Goal: Task Accomplishment & Management: Use online tool/utility

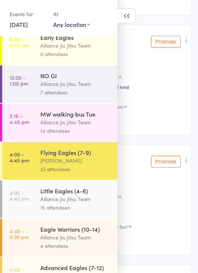
scroll to position [85, 0]
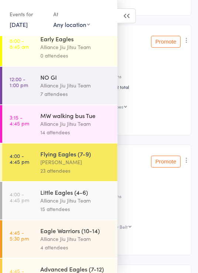
click at [87, 165] on div "[PERSON_NAME]" at bounding box center [75, 162] width 71 height 8
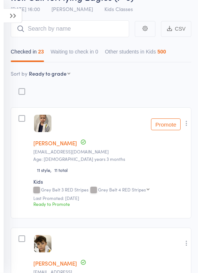
scroll to position [0, 0]
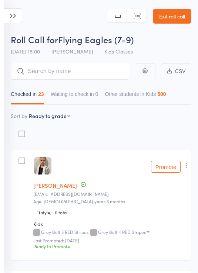
click at [11, 12] on icon at bounding box center [13, 15] width 18 height 15
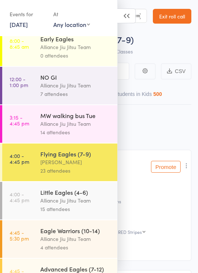
click at [93, 235] on div "Eagle Warriors (10-14)" at bounding box center [75, 231] width 71 height 8
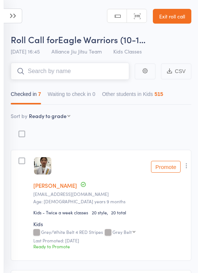
click at [97, 65] on input "search" at bounding box center [70, 71] width 118 height 17
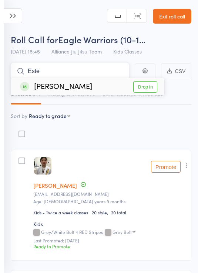
type input "Este"
click at [151, 86] on link "Drop in" at bounding box center [145, 86] width 24 height 11
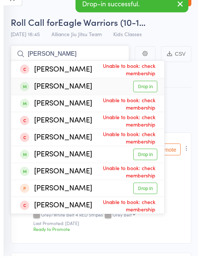
type input "Joe"
click at [152, 98] on link "Drop in" at bounding box center [145, 103] width 24 height 11
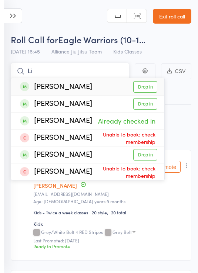
type input "L"
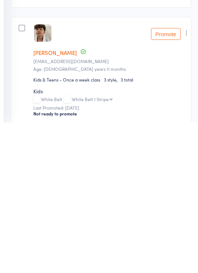
scroll to position [144, 0]
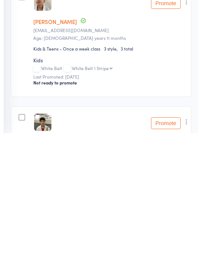
type input "Henry"
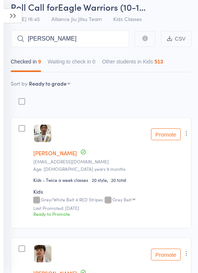
scroll to position [0, 0]
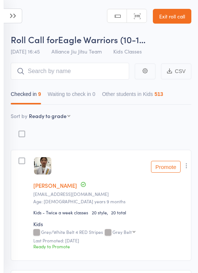
click at [65, 57] on div "14 Oct 16:45 Alliance Jiu Jitsu Team Kids Classes" at bounding box center [76, 51] width 131 height 12
click at [80, 70] on input "search" at bounding box center [70, 71] width 118 height 17
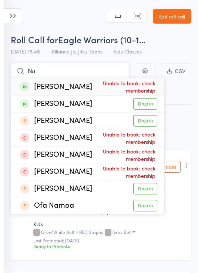
type input "N"
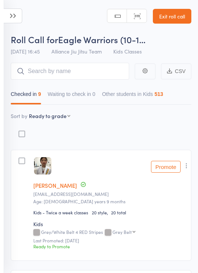
click at [8, 23] on icon at bounding box center [13, 15] width 18 height 15
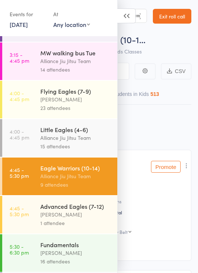
scroll to position [147, 0]
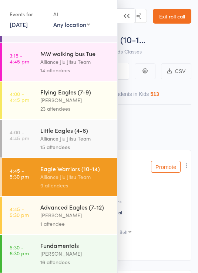
click at [99, 93] on div "Flying Eagles (7-9)" at bounding box center [75, 92] width 71 height 8
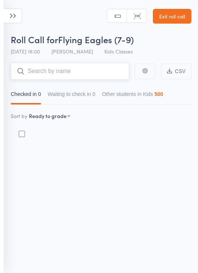
scroll to position [5, 0]
click at [101, 63] on input "search" at bounding box center [70, 70] width 118 height 17
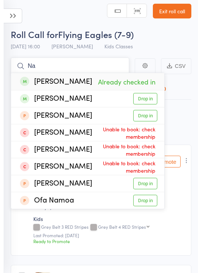
type input "N"
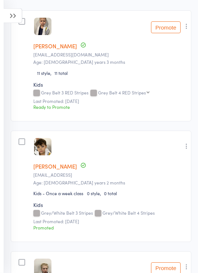
scroll to position [140, 0]
click at [17, 19] on icon at bounding box center [13, 15] width 18 height 15
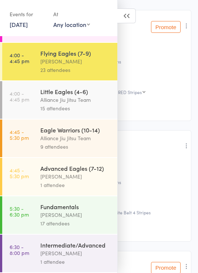
scroll to position [192, 0]
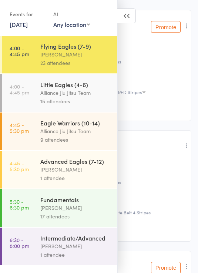
click at [44, 203] on div "Fundamentals" at bounding box center [75, 200] width 71 height 8
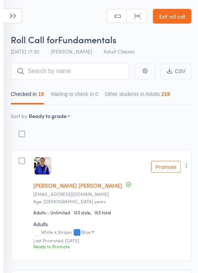
click at [80, 73] on input "search" at bounding box center [70, 71] width 118 height 17
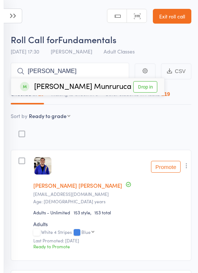
type input "[PERSON_NAME]"
click at [145, 88] on link "Drop in" at bounding box center [145, 86] width 24 height 11
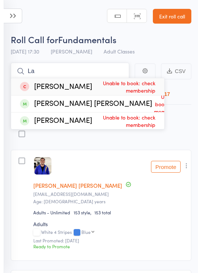
type input "L"
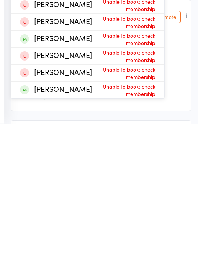
scroll to position [2, 0]
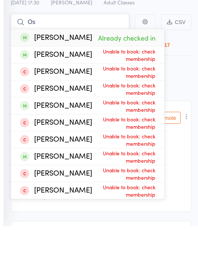
type input "O"
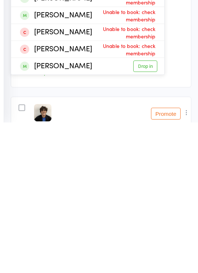
scroll to position [24, 0]
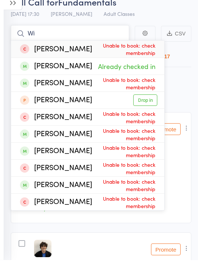
type input "W"
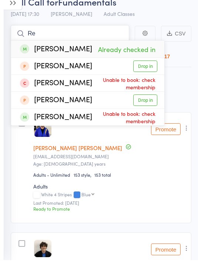
type input "R"
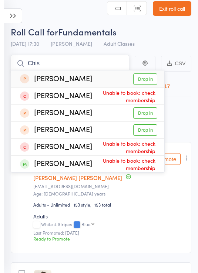
scroll to position [0, 0]
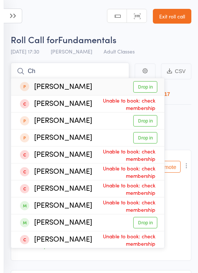
type input "C"
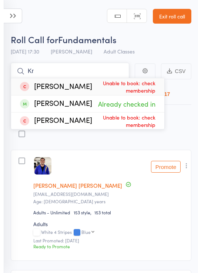
type input "K"
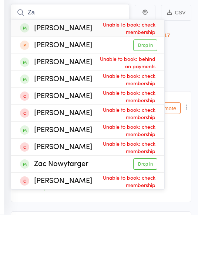
type input "Z"
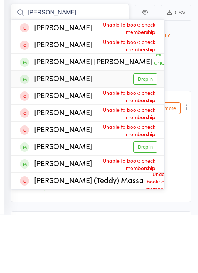
type input "[PERSON_NAME]"
click at [140, 132] on link "Drop in" at bounding box center [145, 137] width 24 height 11
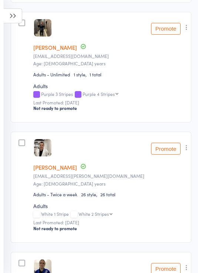
scroll to position [734, 0]
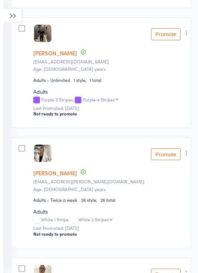
click at [172, 153] on button "Promote" at bounding box center [166, 155] width 30 height 12
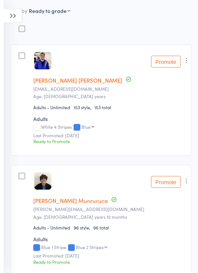
scroll to position [105, 0]
click at [17, 15] on icon at bounding box center [13, 15] width 18 height 15
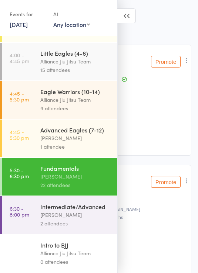
scroll to position [233, 0]
click at [82, 217] on div "[PERSON_NAME]" at bounding box center [75, 215] width 71 height 8
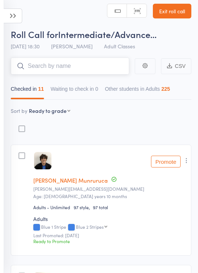
scroll to position [5, 0]
